Goal: Purchase product/service

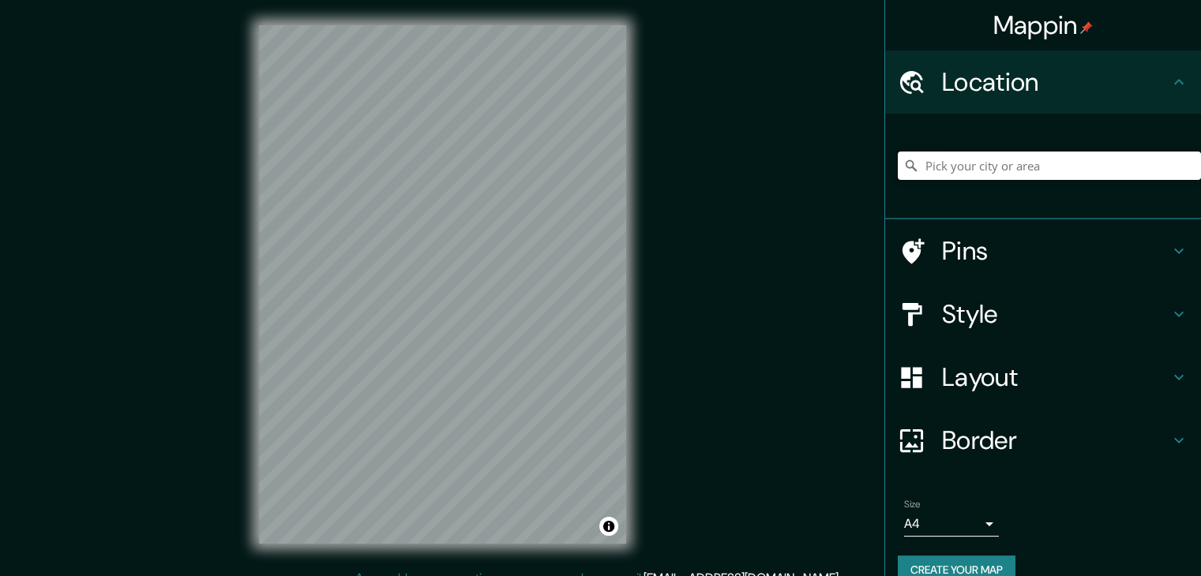
click at [988, 163] on input "Pick your city or area" at bounding box center [1049, 166] width 303 height 28
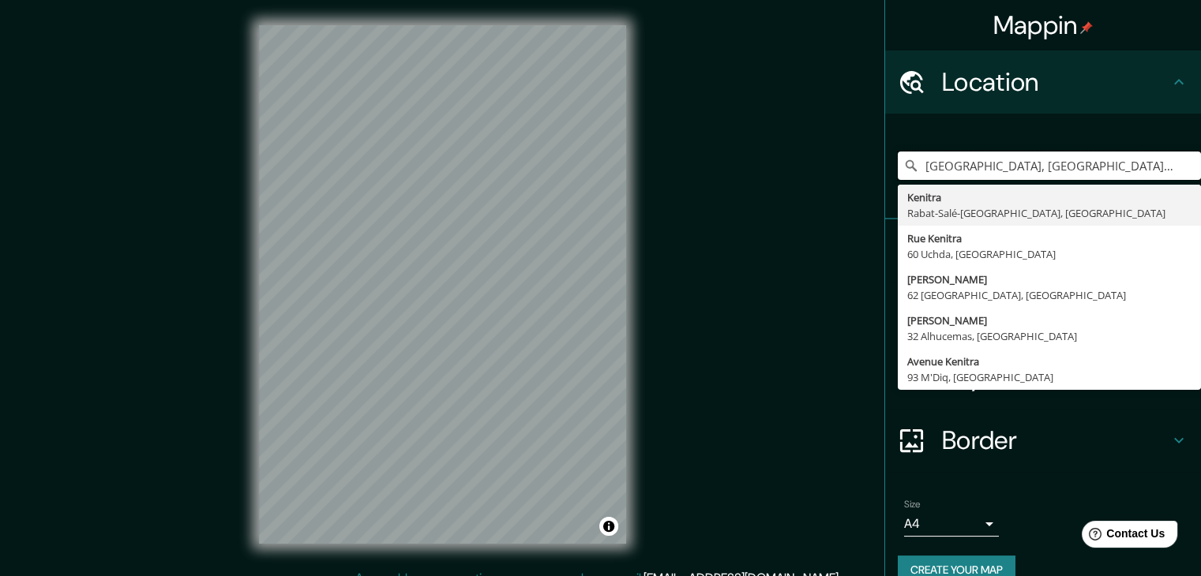
type input "[GEOGRAPHIC_DATA], [GEOGRAPHIC_DATA]-[GEOGRAPHIC_DATA], [GEOGRAPHIC_DATA]"
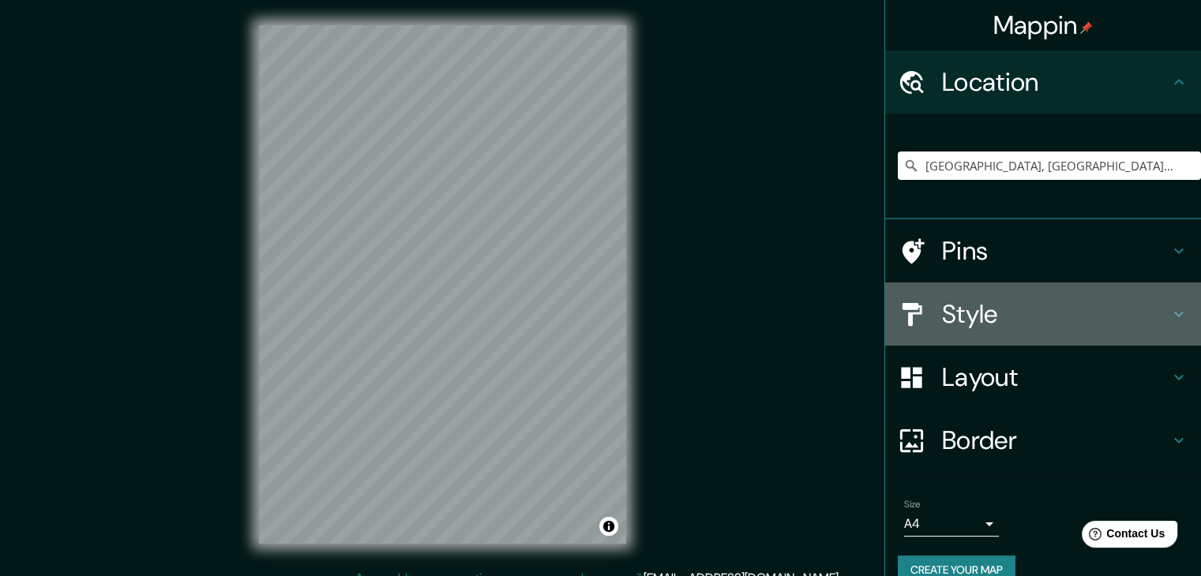
click at [1015, 325] on h4 "Style" at bounding box center [1055, 314] width 227 height 32
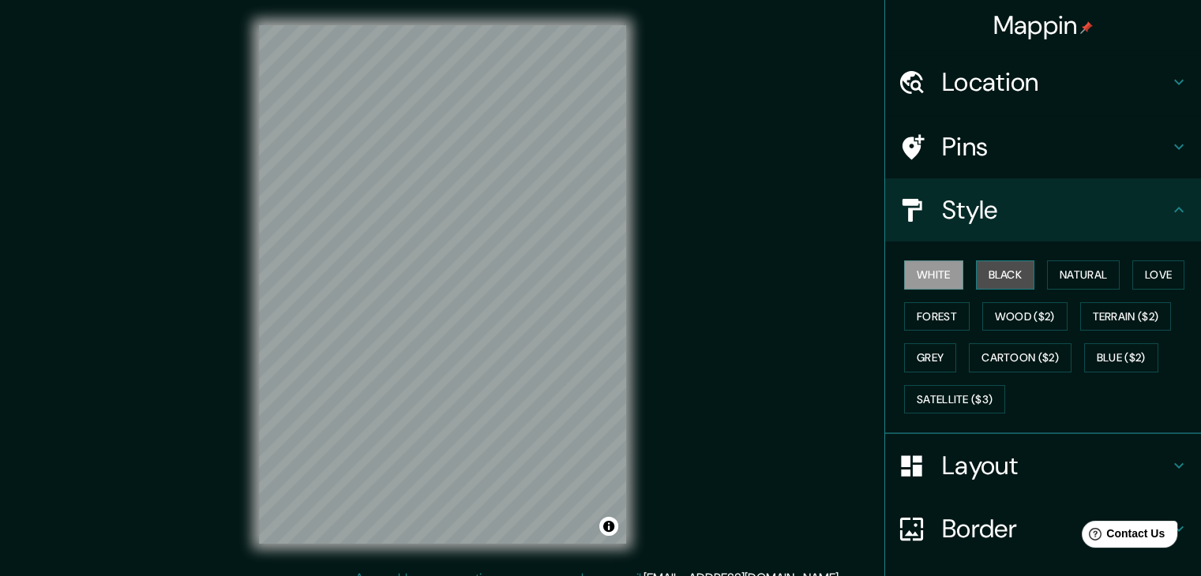
click at [991, 276] on button "Black" at bounding box center [1005, 274] width 59 height 29
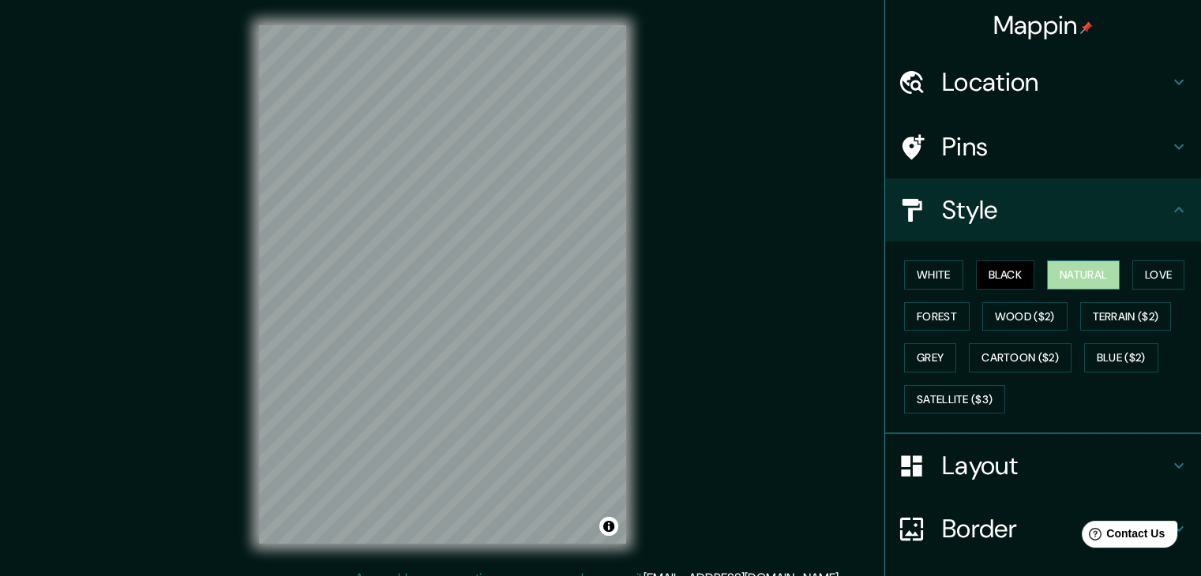
click at [1063, 272] on button "Natural" at bounding box center [1083, 274] width 73 height 29
click at [921, 310] on button "Forest" at bounding box center [937, 316] width 66 height 29
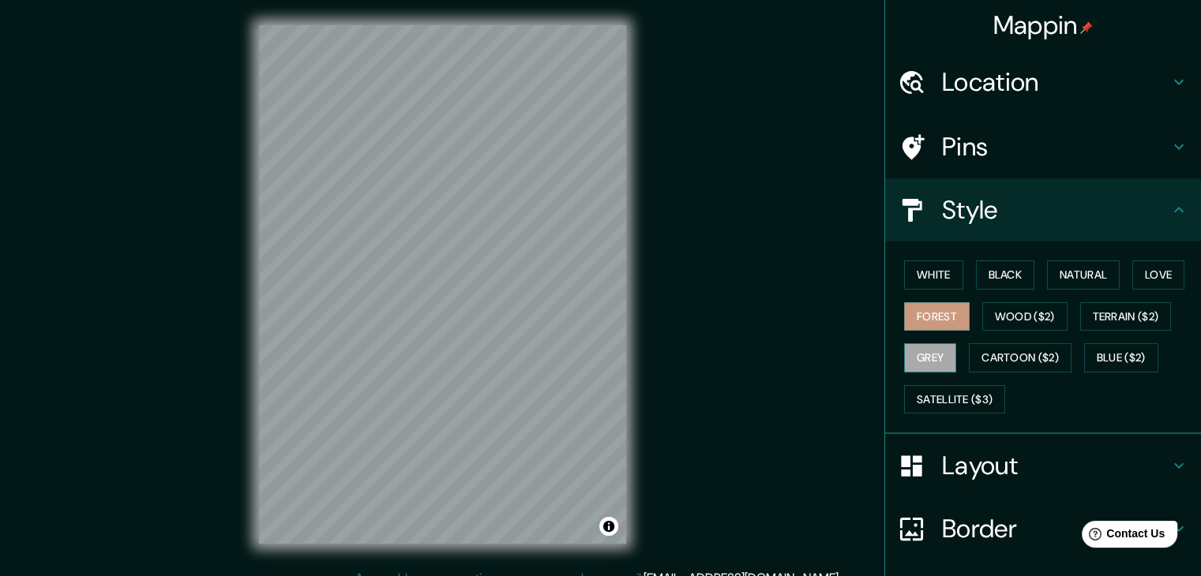
click at [919, 353] on button "Grey" at bounding box center [930, 357] width 52 height 29
click at [1017, 322] on button "Wood ($2)" at bounding box center [1024, 316] width 85 height 29
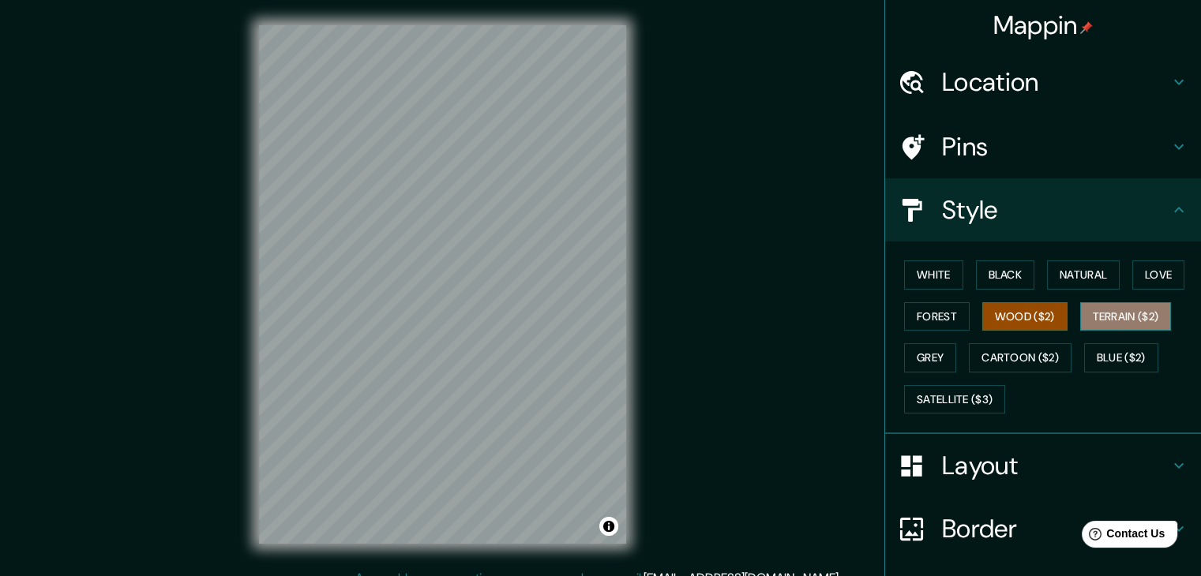
click at [1092, 320] on button "Terrain ($2)" at bounding box center [1126, 316] width 92 height 29
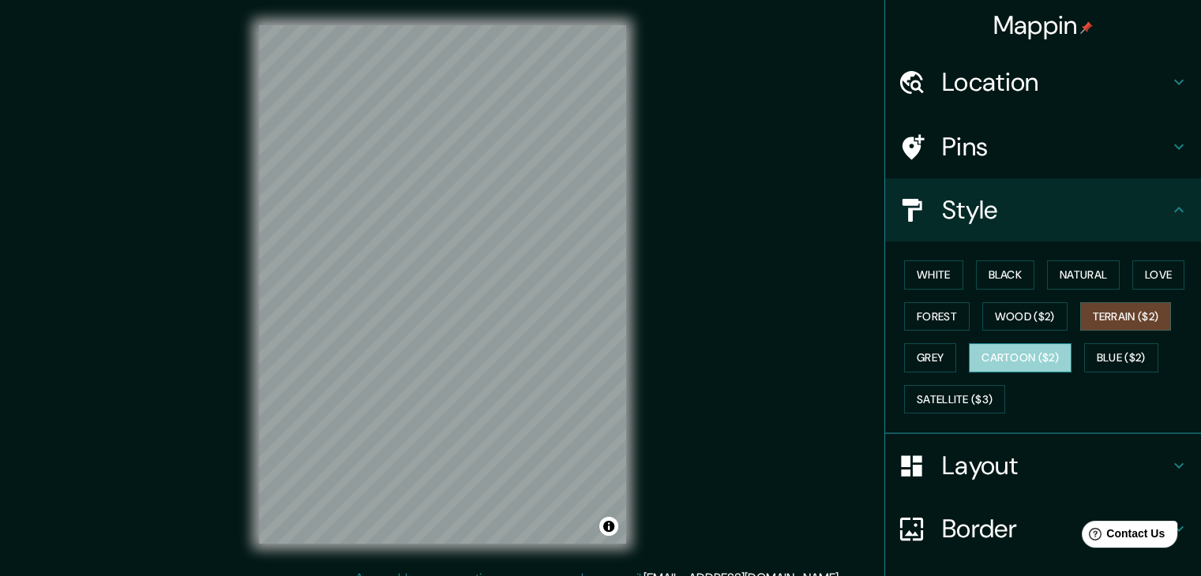
click at [1035, 358] on button "Cartoon ($2)" at bounding box center [1020, 357] width 103 height 29
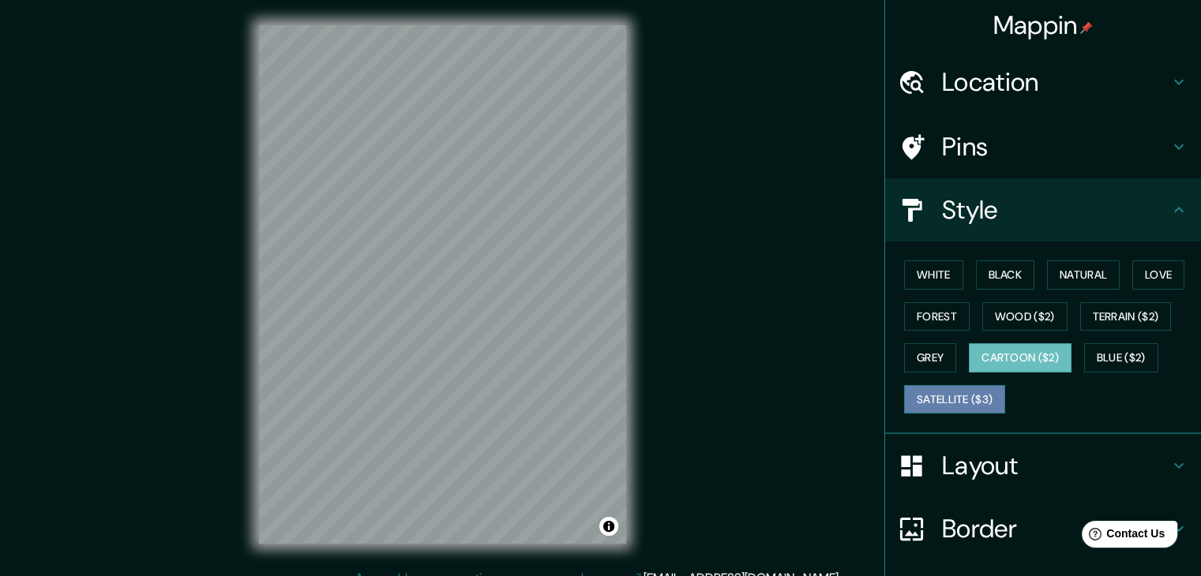
click at [964, 399] on button "Satellite ($3)" at bounding box center [954, 399] width 101 height 29
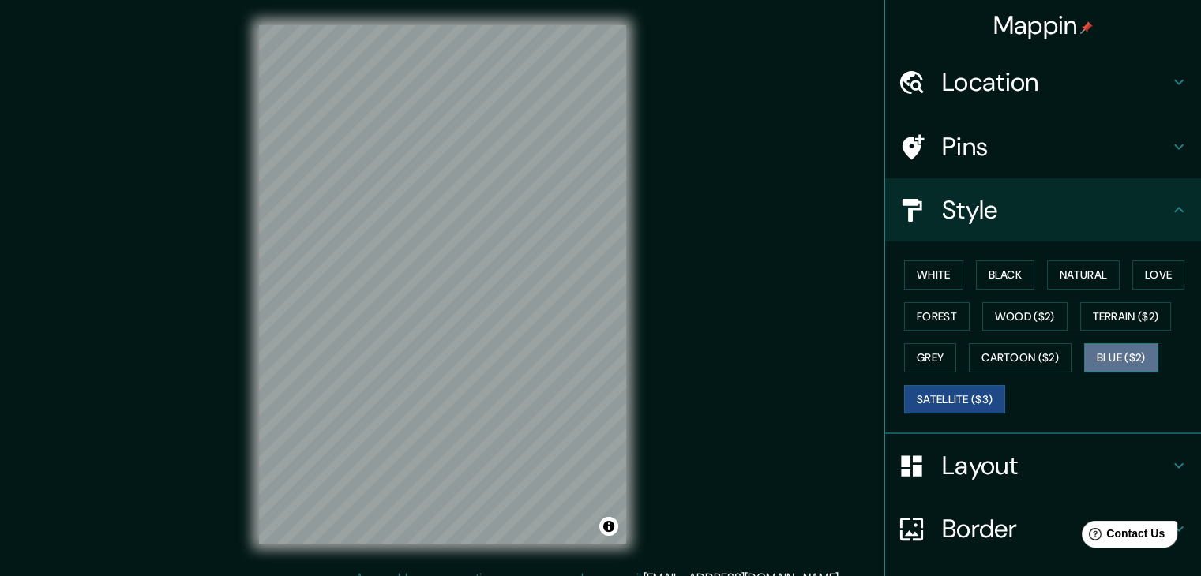
click at [1105, 348] on button "Blue ($2)" at bounding box center [1121, 357] width 74 height 29
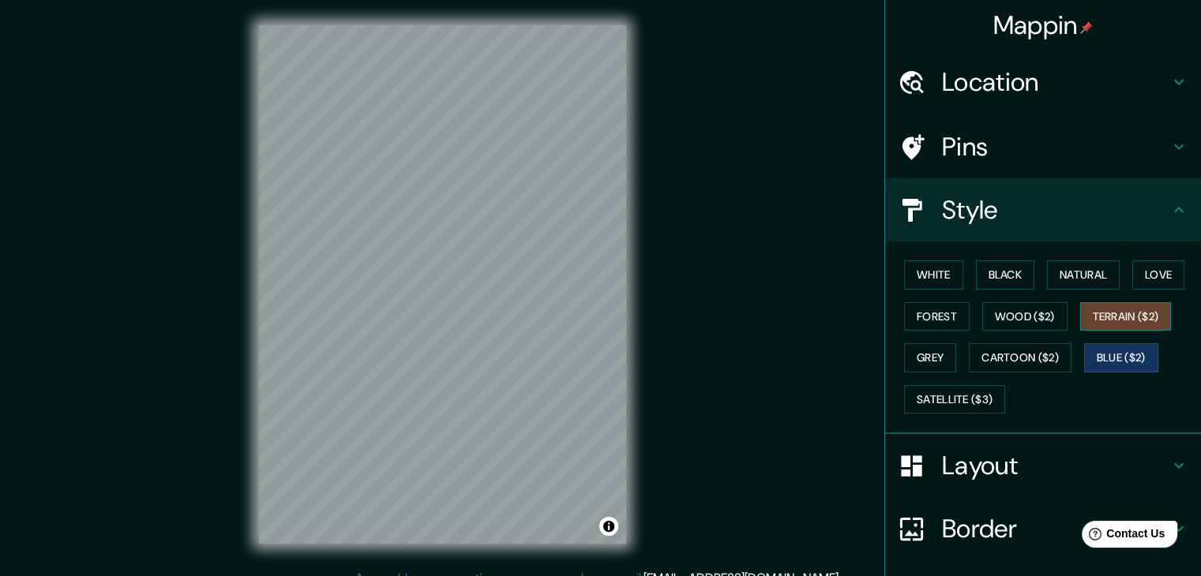
click at [1113, 308] on button "Terrain ($2)" at bounding box center [1126, 316] width 92 height 29
click at [931, 324] on button "Forest" at bounding box center [937, 316] width 66 height 29
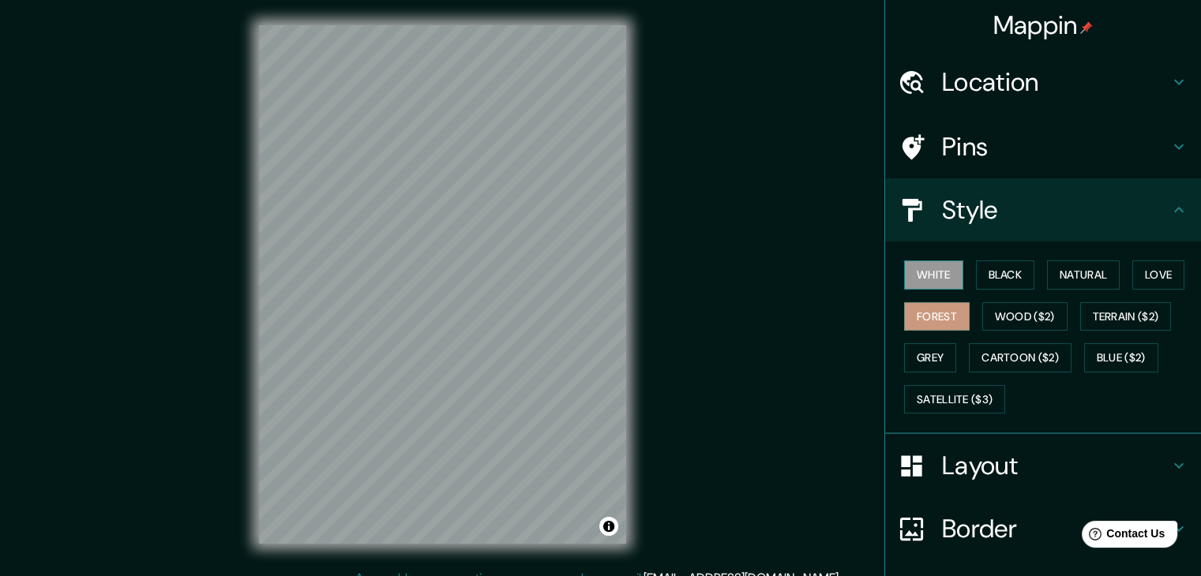
click at [950, 271] on button "White" at bounding box center [933, 274] width 59 height 29
click at [976, 278] on button "Black" at bounding box center [1005, 274] width 59 height 29
click at [1020, 275] on button "Black" at bounding box center [1005, 274] width 59 height 29
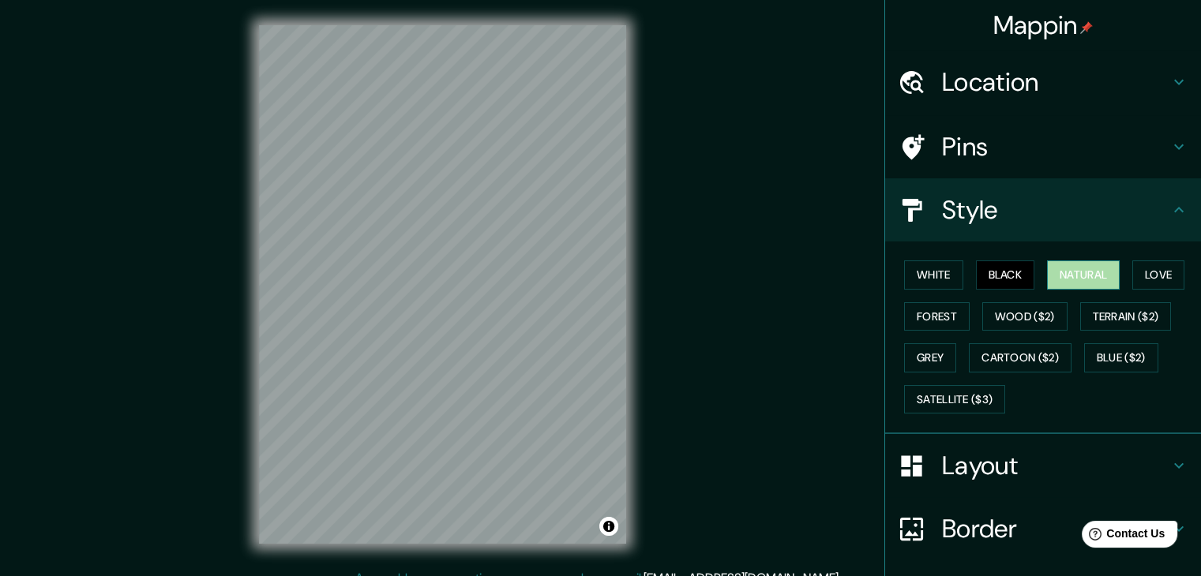
click at [1062, 275] on button "Natural" at bounding box center [1083, 274] width 73 height 29
click at [957, 400] on button "Satellite ($3)" at bounding box center [954, 399] width 101 height 29
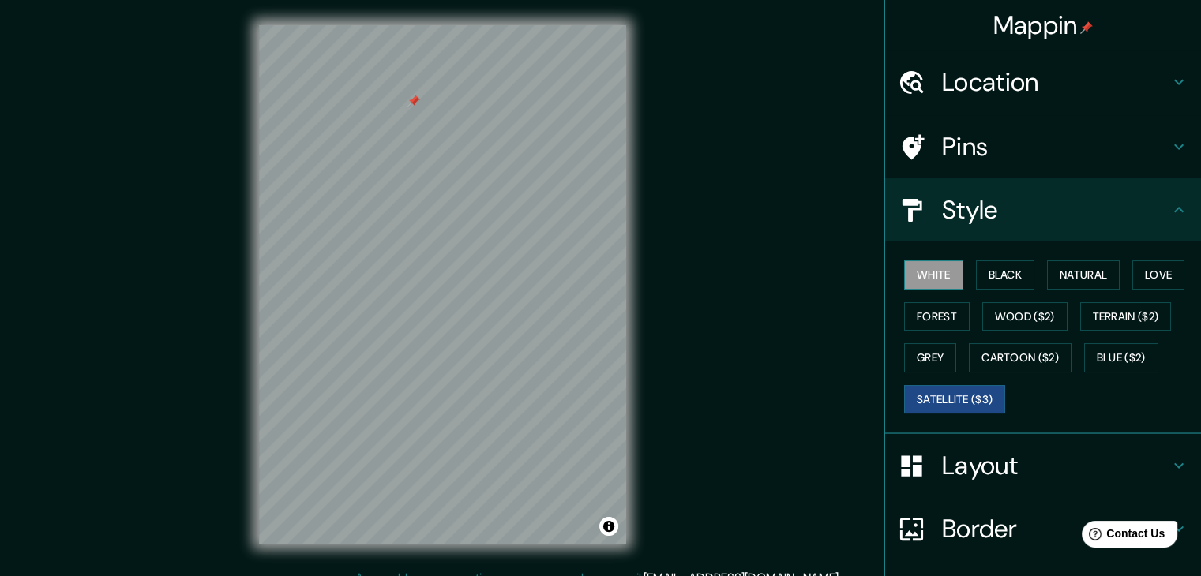
click at [934, 281] on button "White" at bounding box center [933, 274] width 59 height 29
click at [931, 325] on button "Forest" at bounding box center [937, 316] width 66 height 29
